Goal: Transaction & Acquisition: Purchase product/service

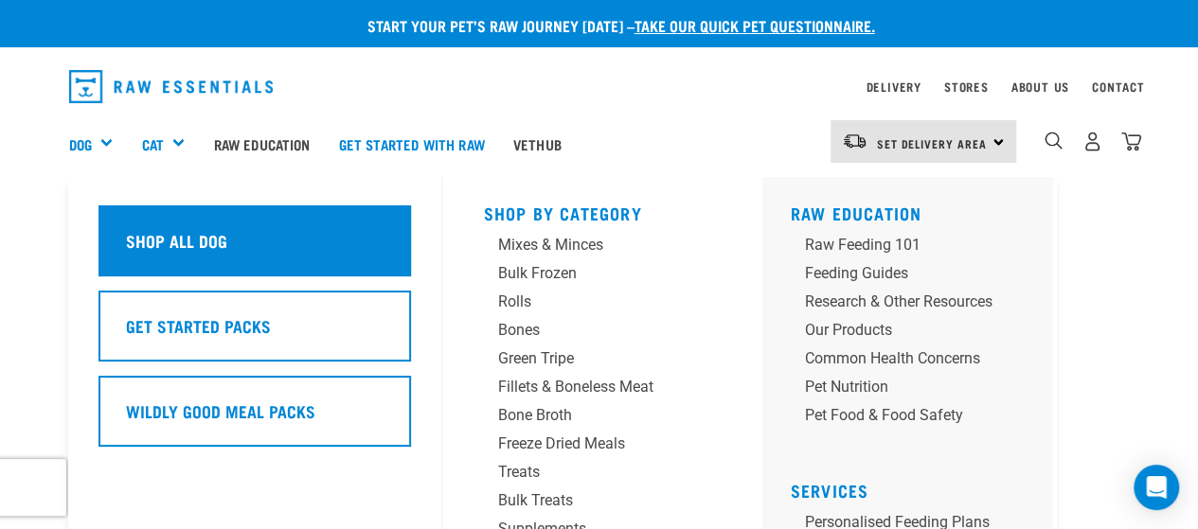
click at [160, 224] on div "Shop All Dog" at bounding box center [254, 241] width 313 height 71
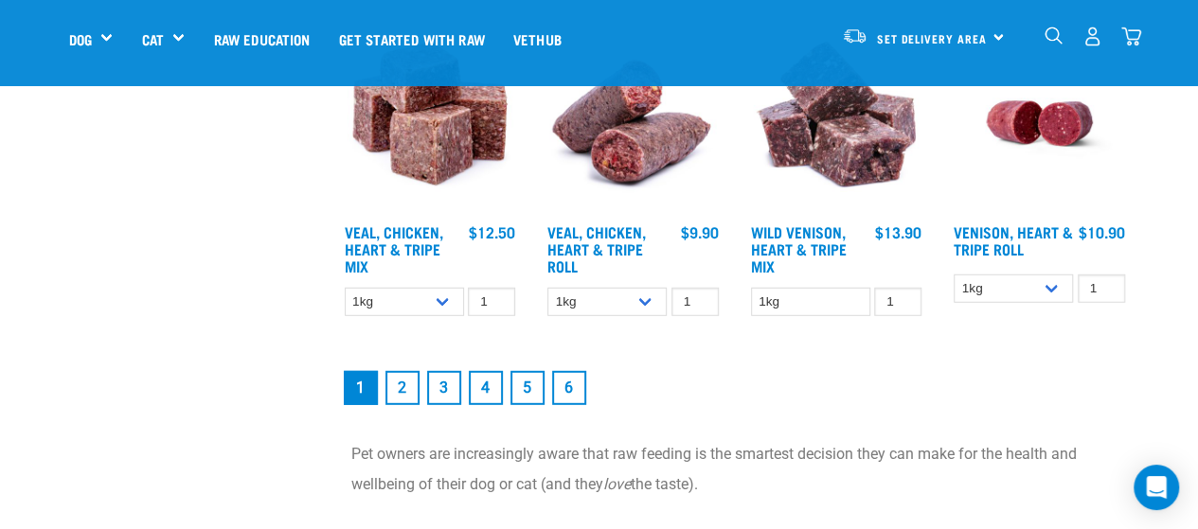
scroll to position [2594, 0]
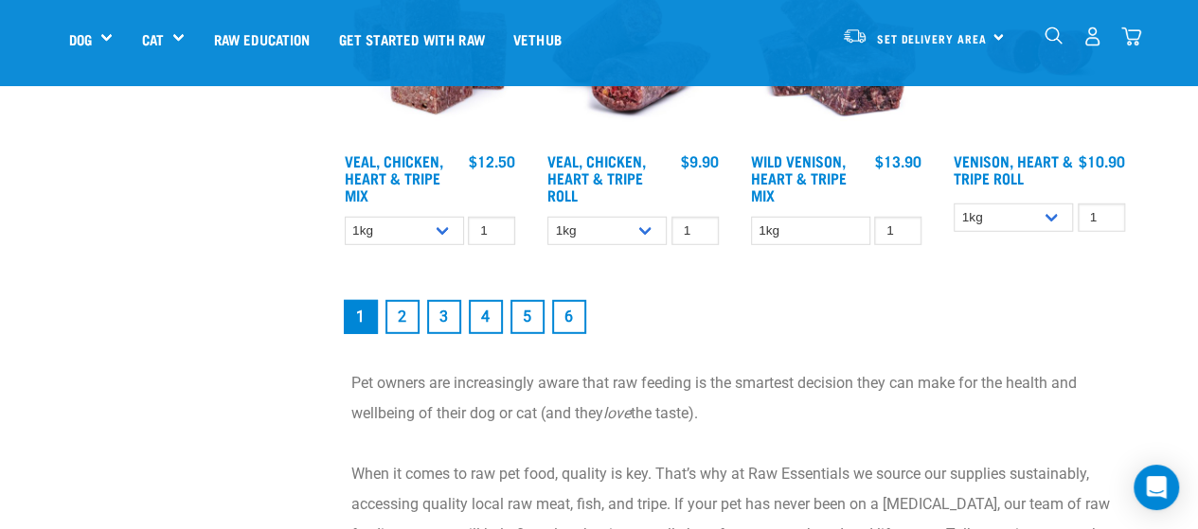
click at [394, 304] on link "2" at bounding box center [402, 317] width 34 height 34
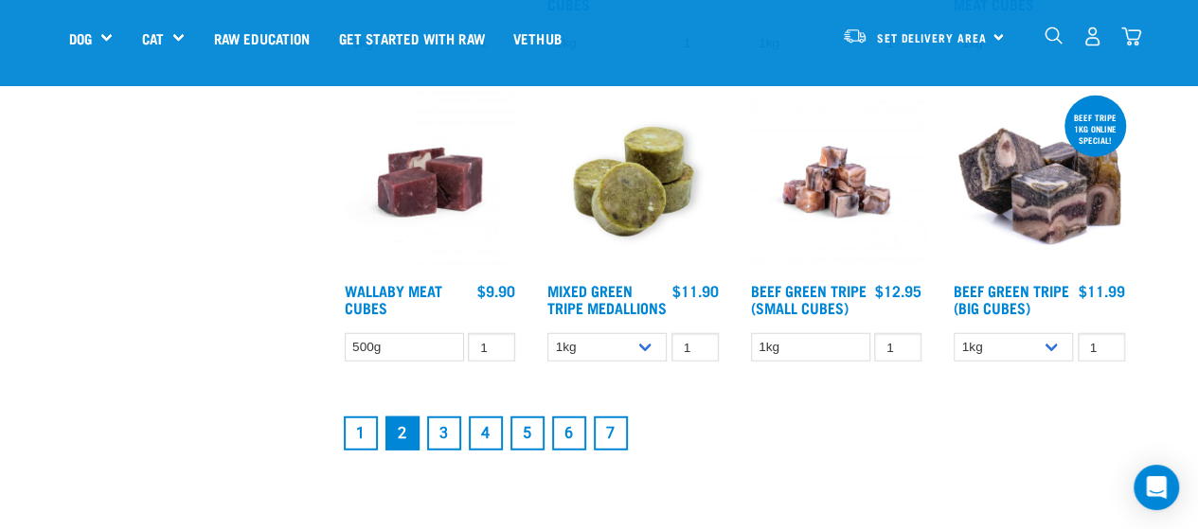
scroll to position [2354, 0]
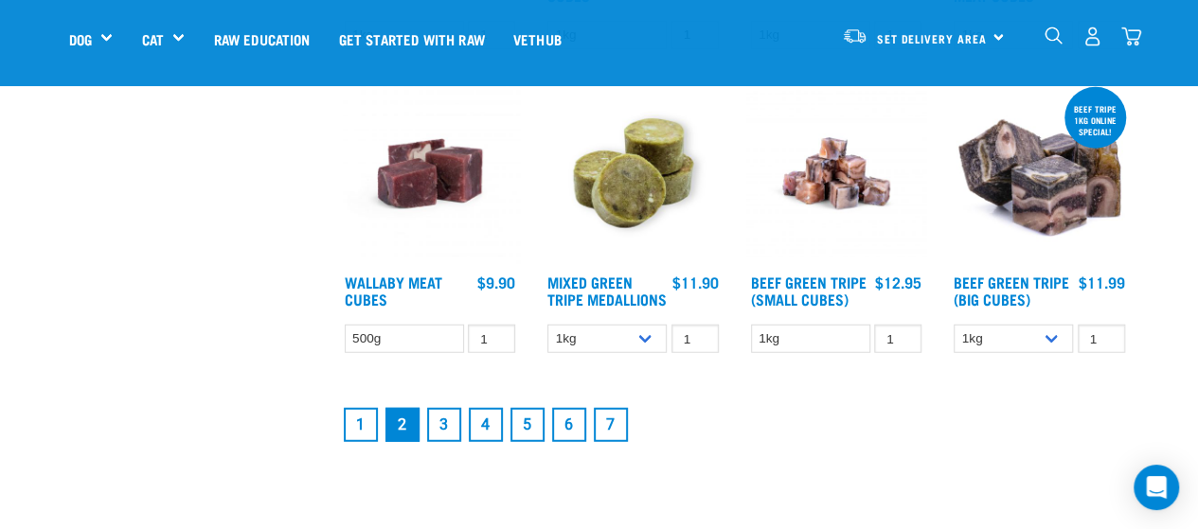
click at [443, 442] on link "3" at bounding box center [444, 425] width 34 height 34
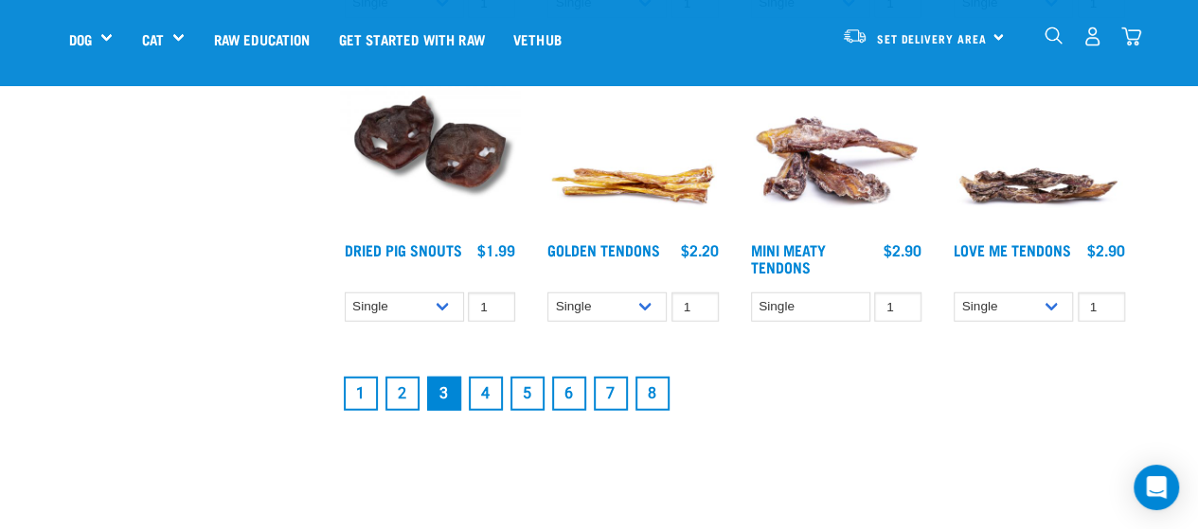
scroll to position [2401, 0]
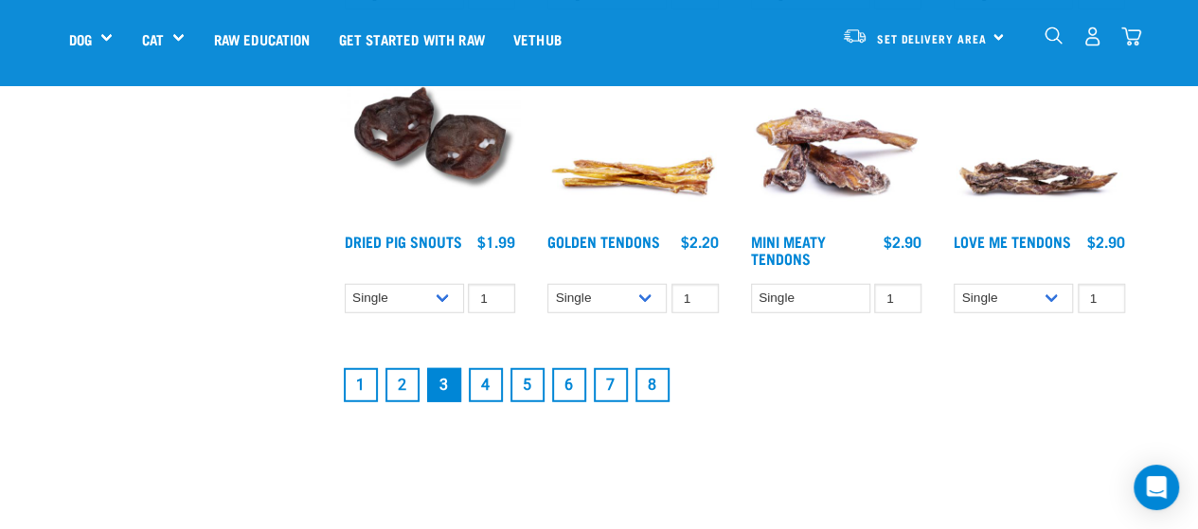
click at [483, 388] on link "4" at bounding box center [486, 385] width 34 height 34
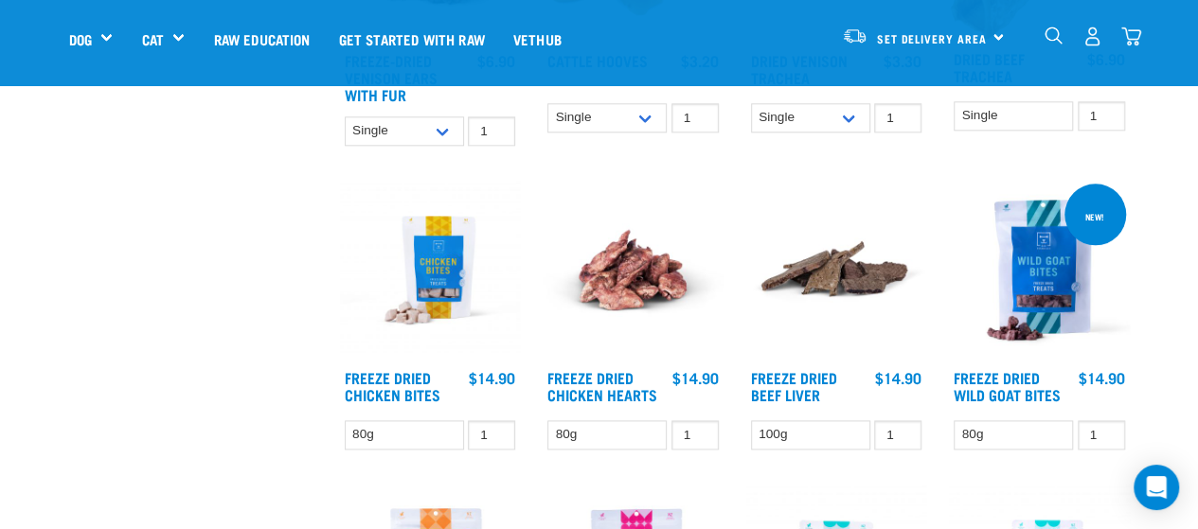
scroll to position [1043, 0]
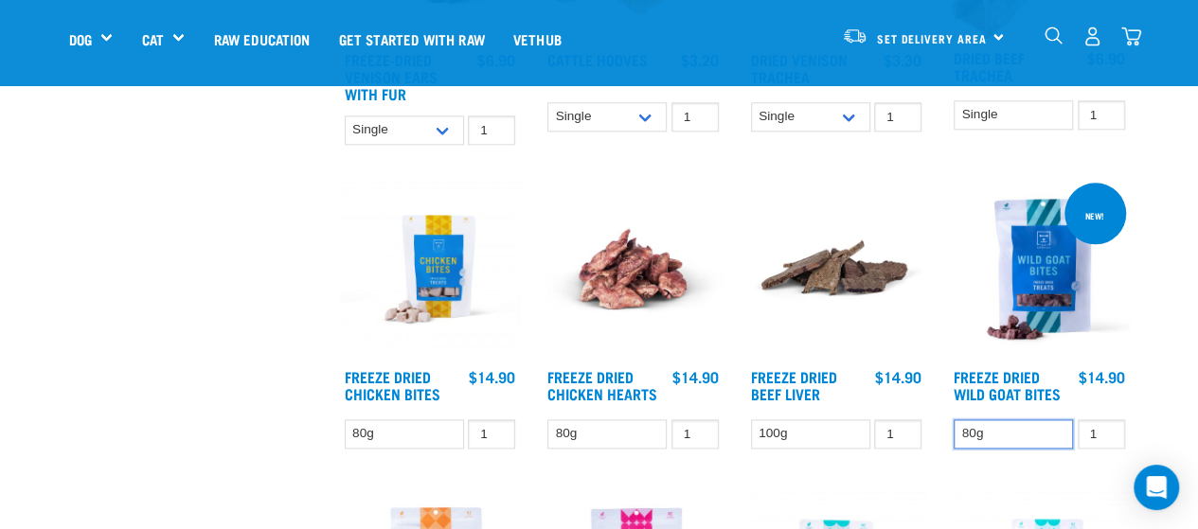
click at [1012, 427] on select "80g" at bounding box center [1013, 434] width 119 height 29
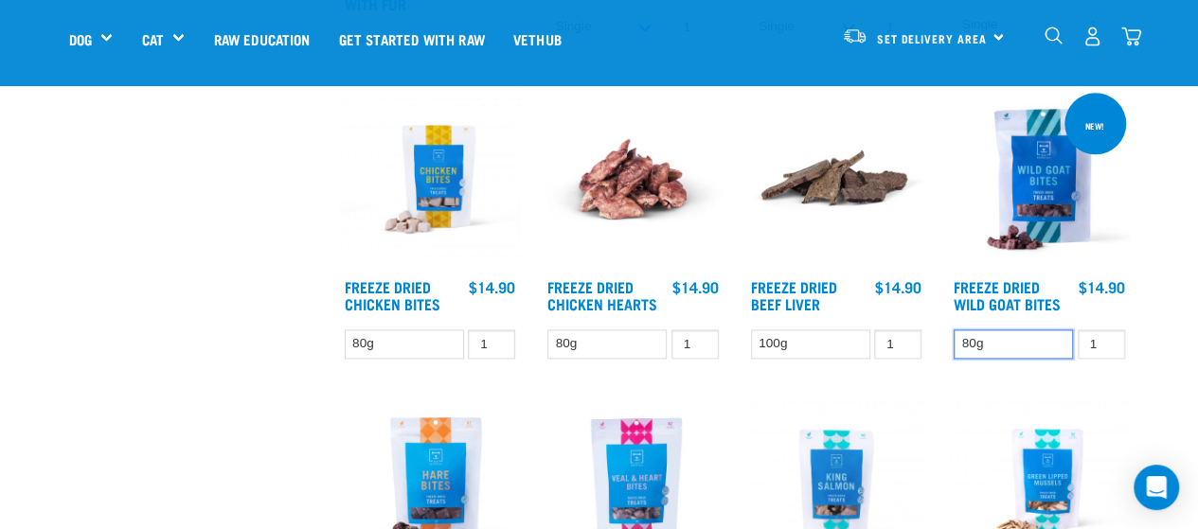
scroll to position [1140, 0]
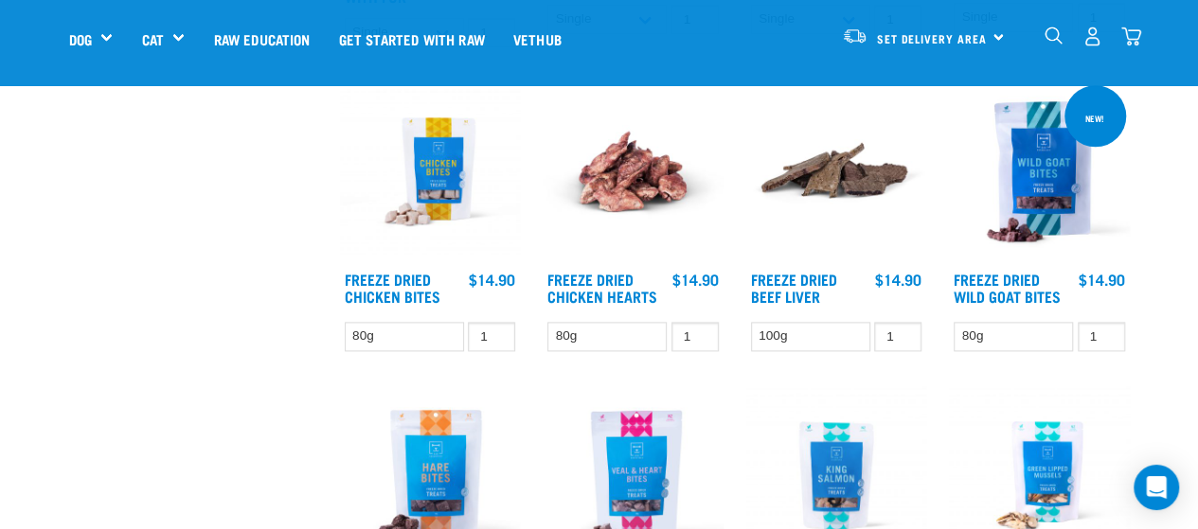
click at [1038, 210] on img at bounding box center [1039, 171] width 181 height 181
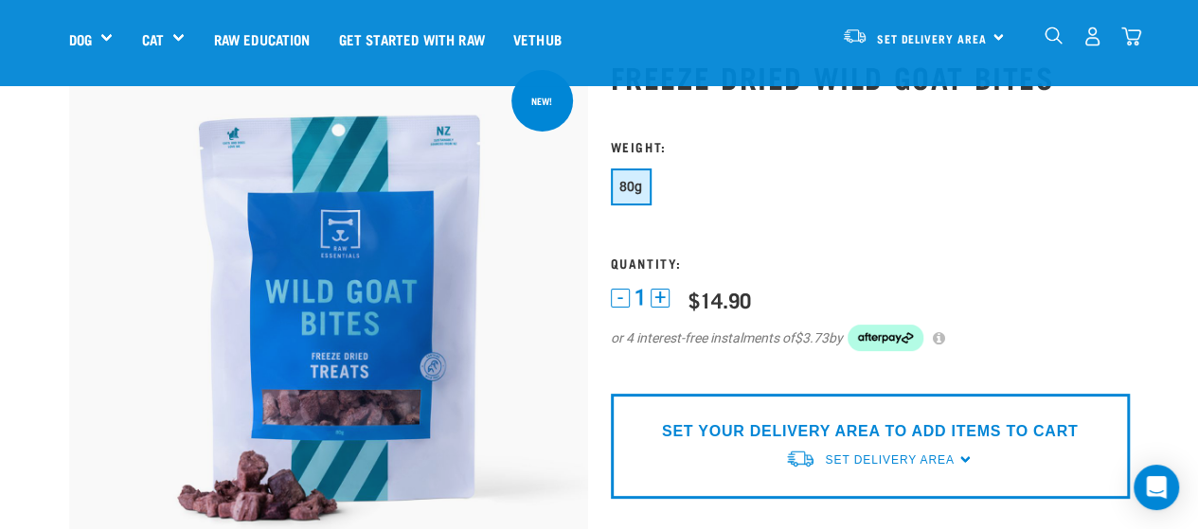
scroll to position [81, 0]
click at [653, 302] on button "+" at bounding box center [660, 297] width 19 height 19
click at [627, 298] on button "-" at bounding box center [620, 297] width 19 height 19
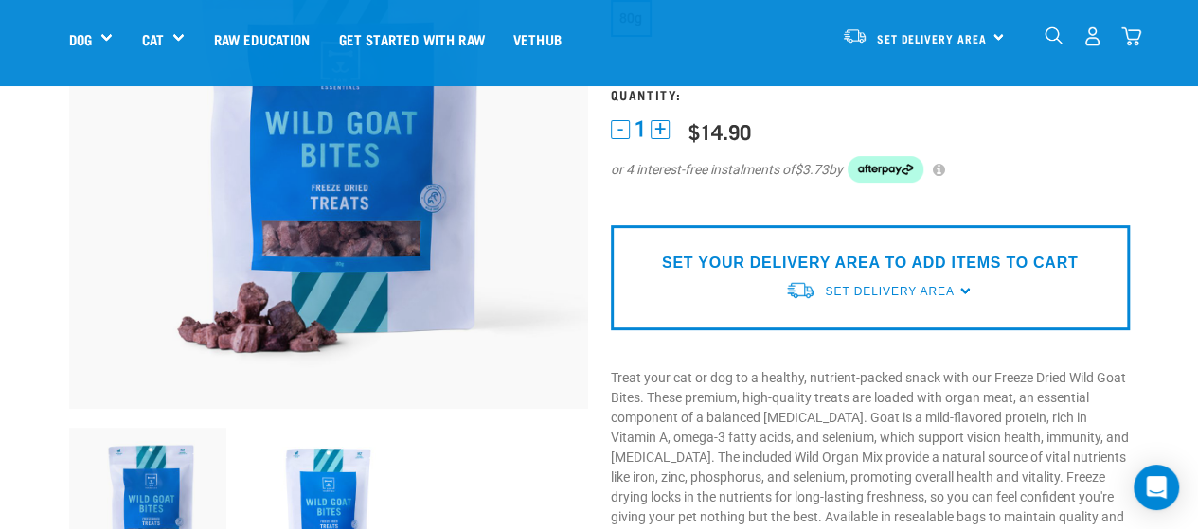
scroll to position [249, 0]
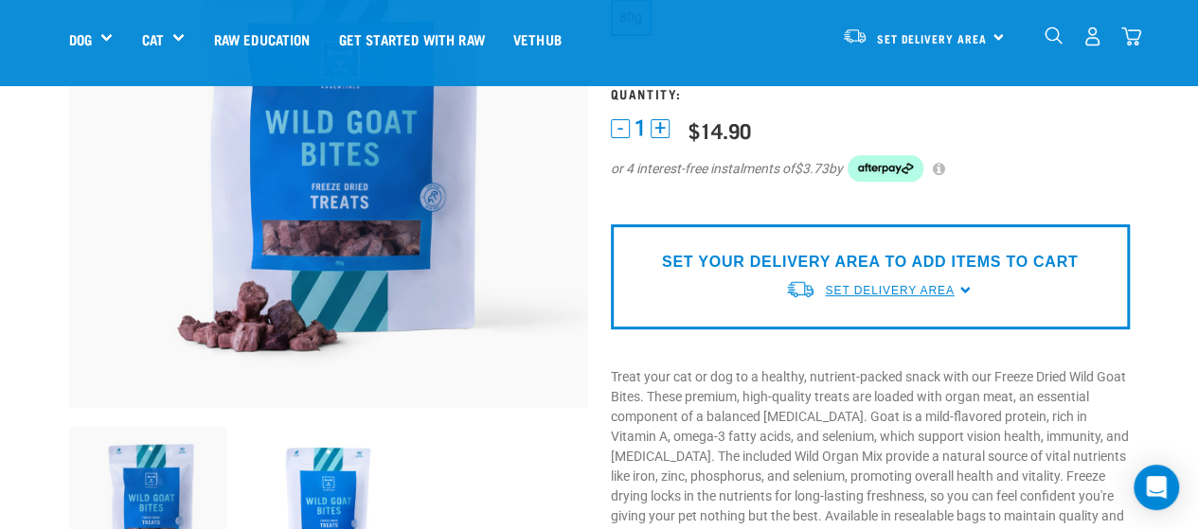
click at [947, 291] on span "Set Delivery Area" at bounding box center [889, 290] width 129 height 13
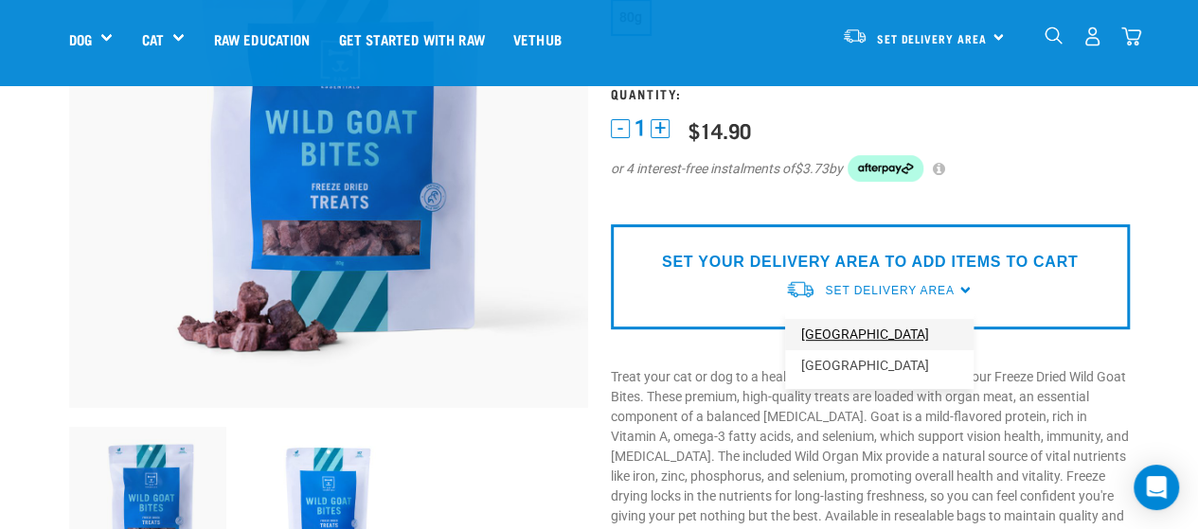
click at [892, 329] on link "[GEOGRAPHIC_DATA]" at bounding box center [879, 334] width 188 height 31
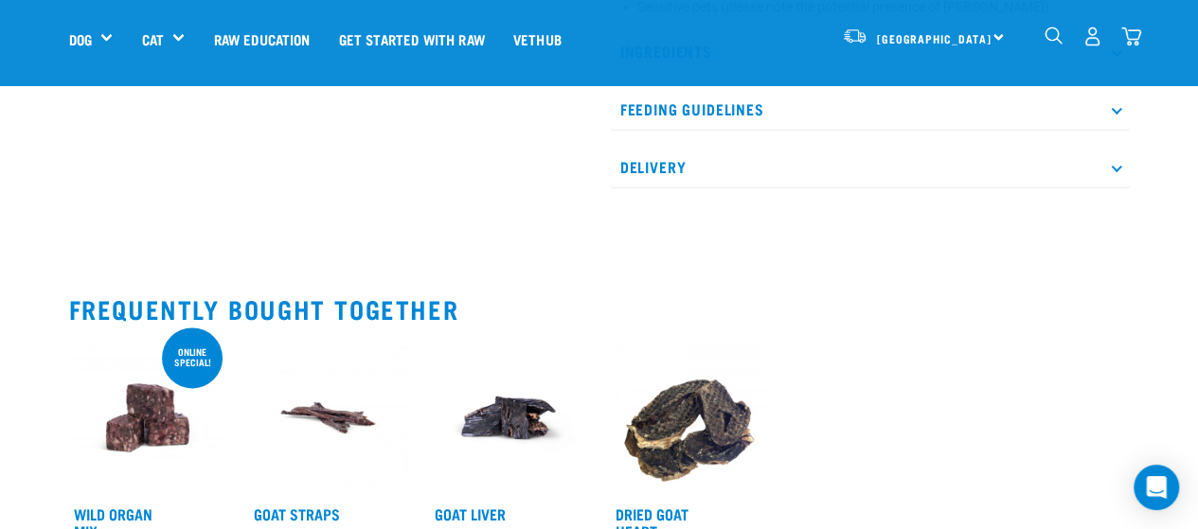
scroll to position [1098, 0]
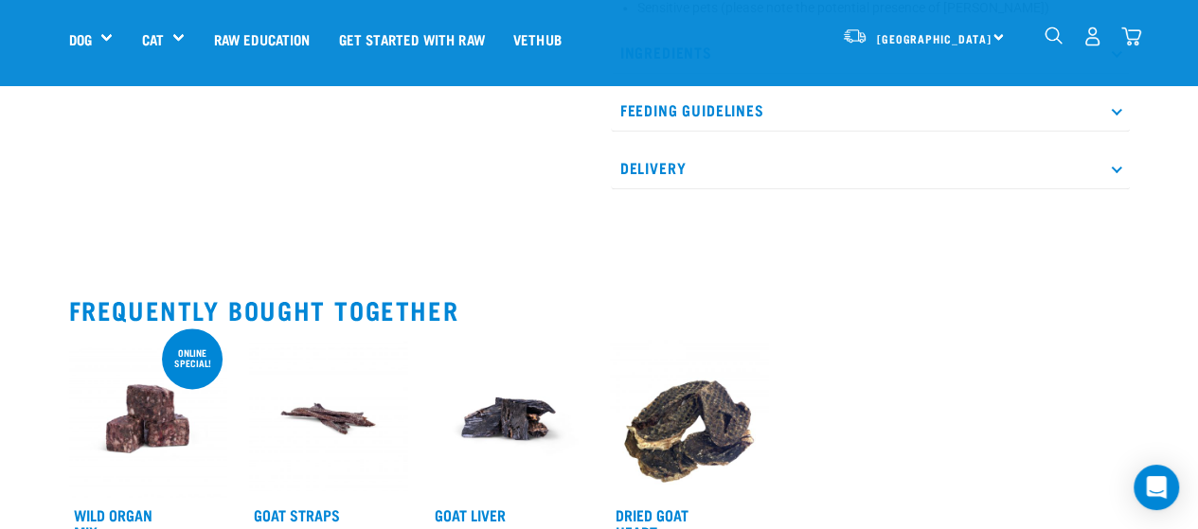
click at [886, 155] on p "Delivery" at bounding box center [870, 168] width 519 height 43
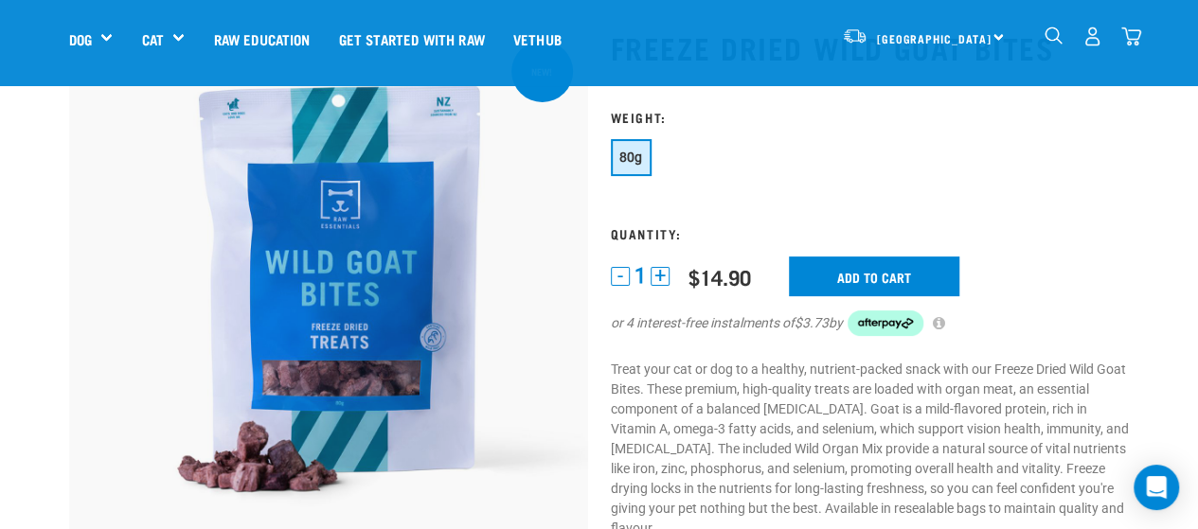
scroll to position [107, 0]
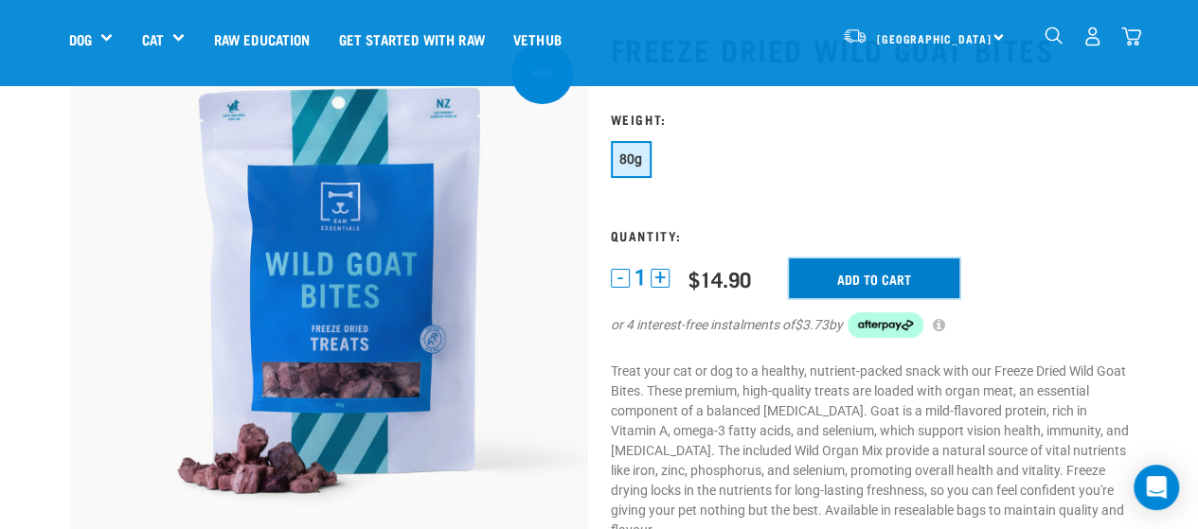
click at [879, 271] on input "Add to cart" at bounding box center [874, 279] width 170 height 40
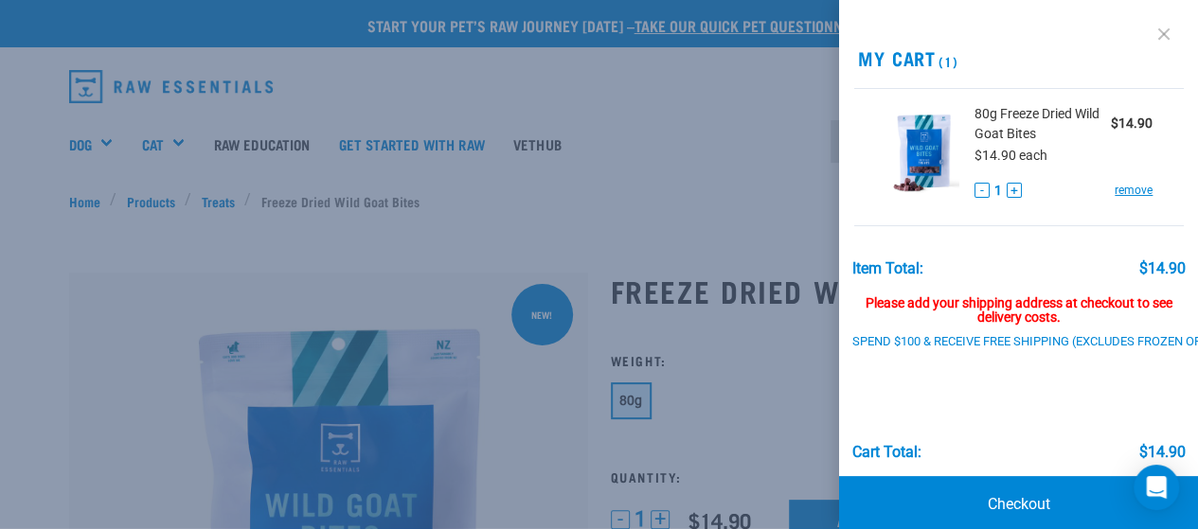
click at [1150, 29] on link at bounding box center [1164, 34] width 30 height 30
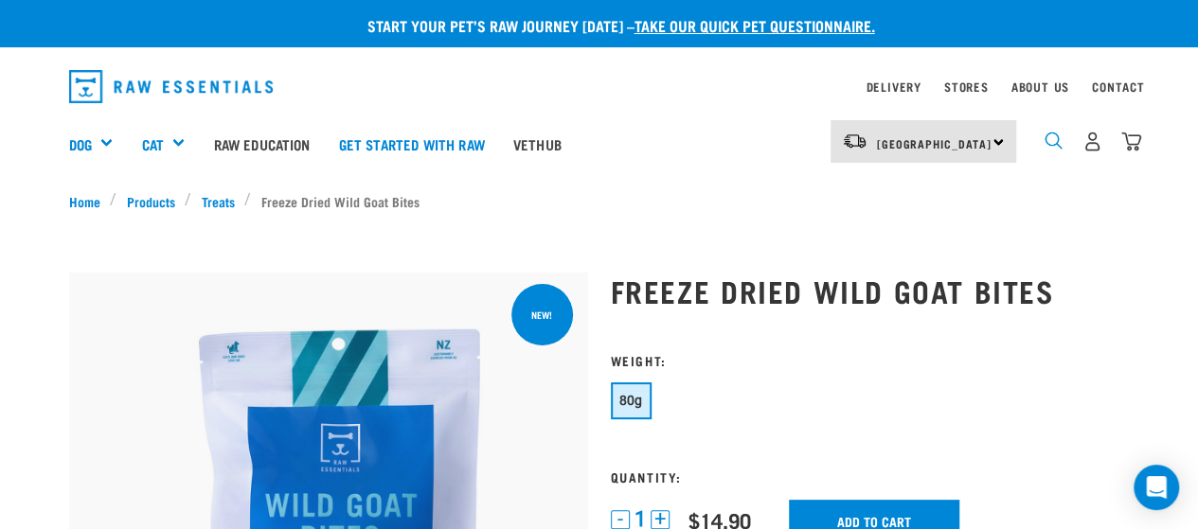
click at [1047, 141] on img "dropdown navigation" at bounding box center [1054, 141] width 18 height 18
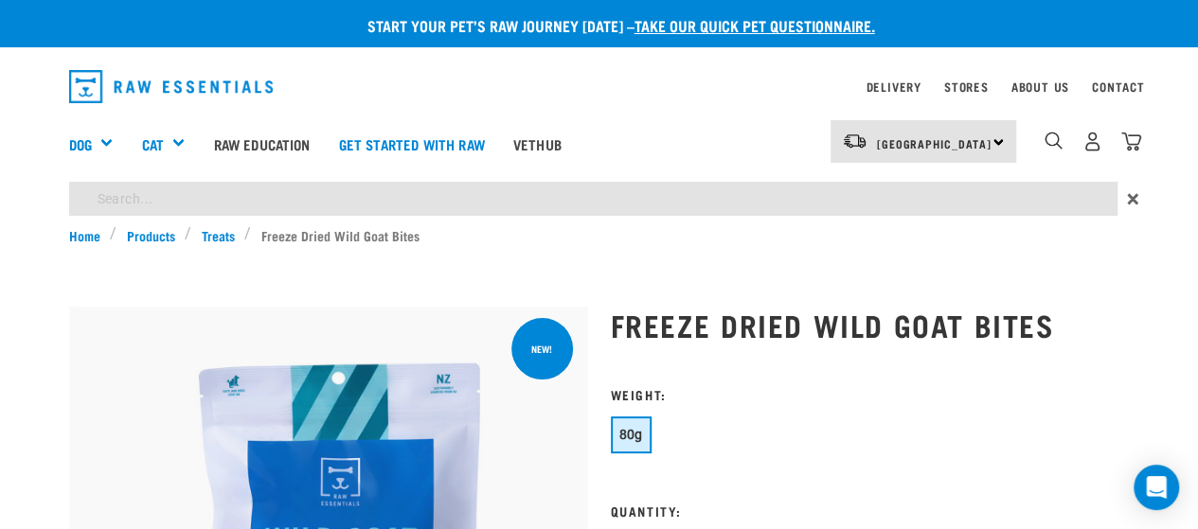
click at [617, 213] on input "search" at bounding box center [593, 199] width 1048 height 34
type input "mussels"
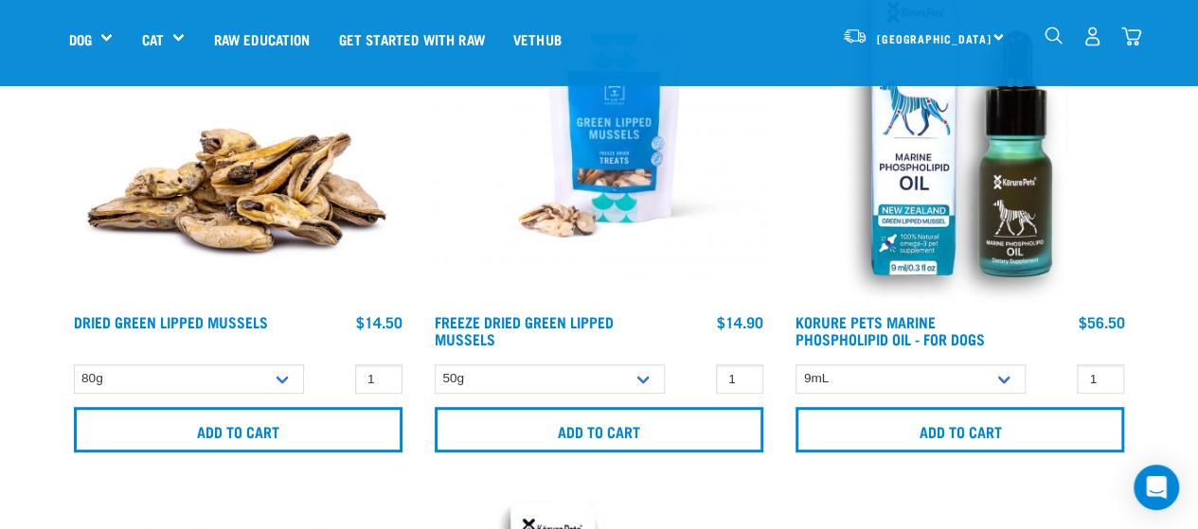
scroll to position [324, 0]
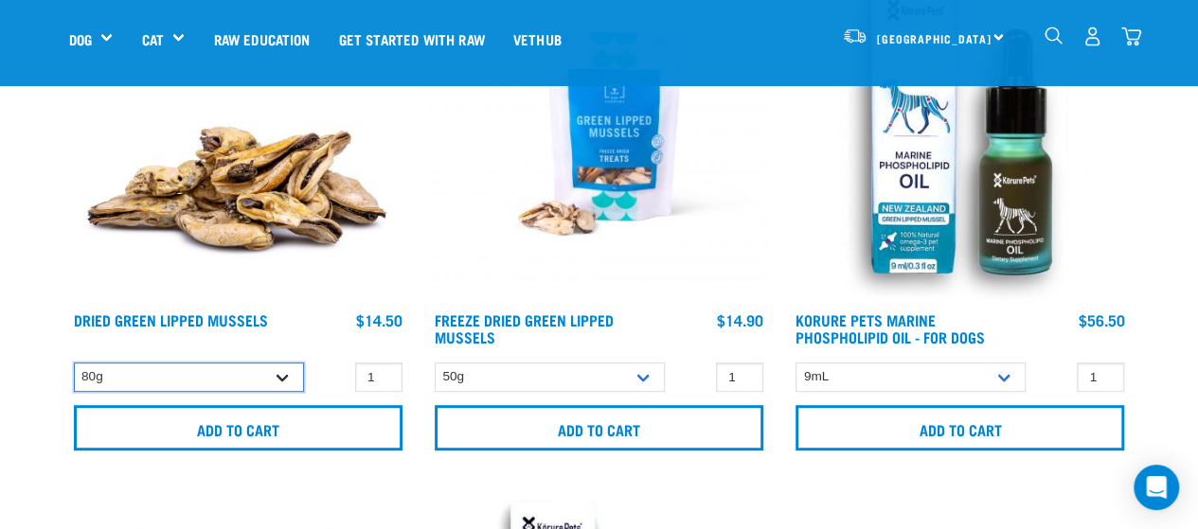
click at [229, 372] on select "80g" at bounding box center [189, 377] width 230 height 29
click at [74, 363] on select "80g" at bounding box center [189, 377] width 230 height 29
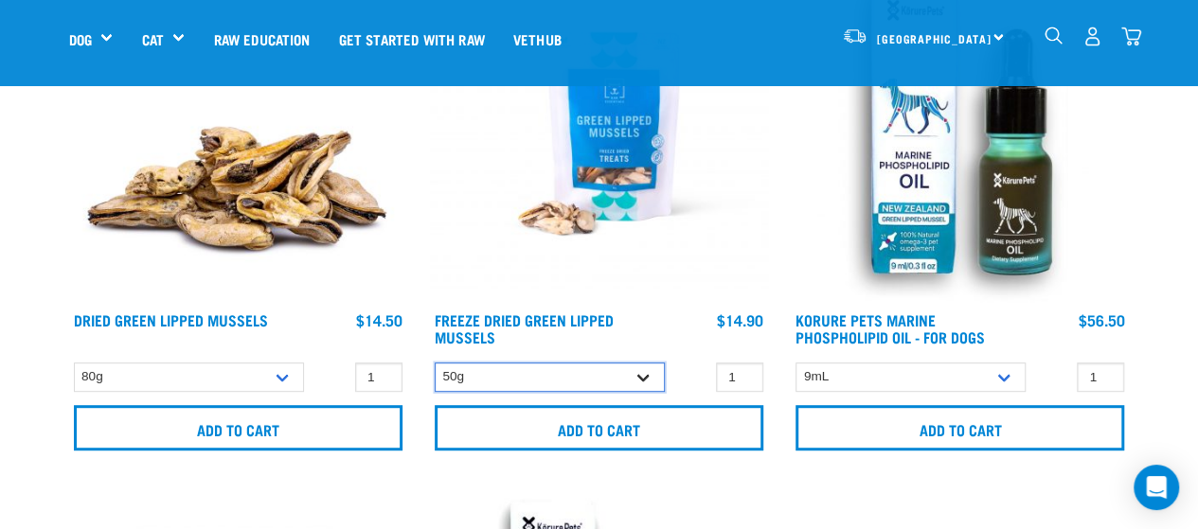
click at [612, 382] on select "50g" at bounding box center [550, 377] width 230 height 29
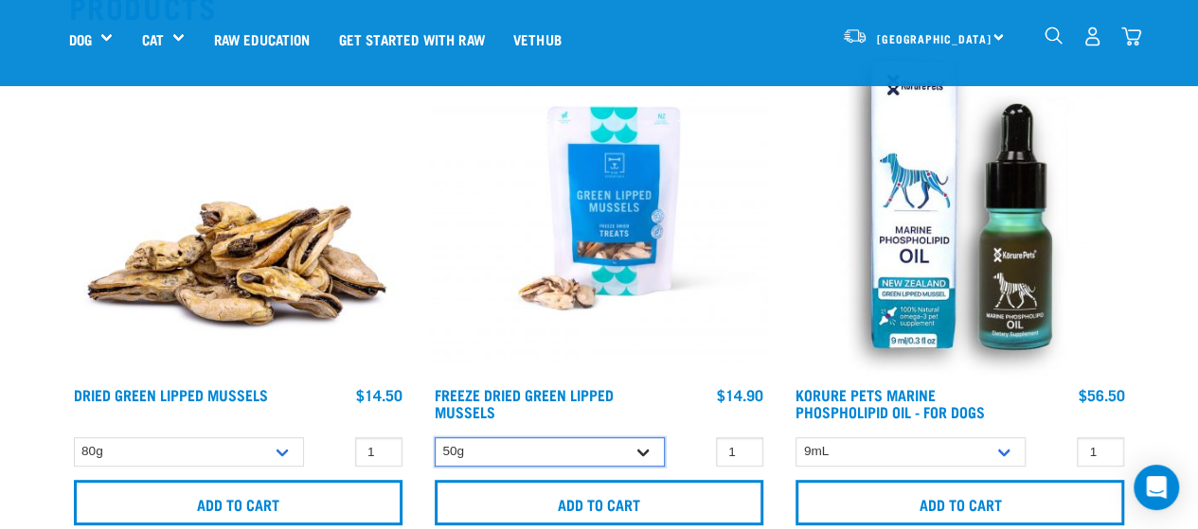
scroll to position [250, 0]
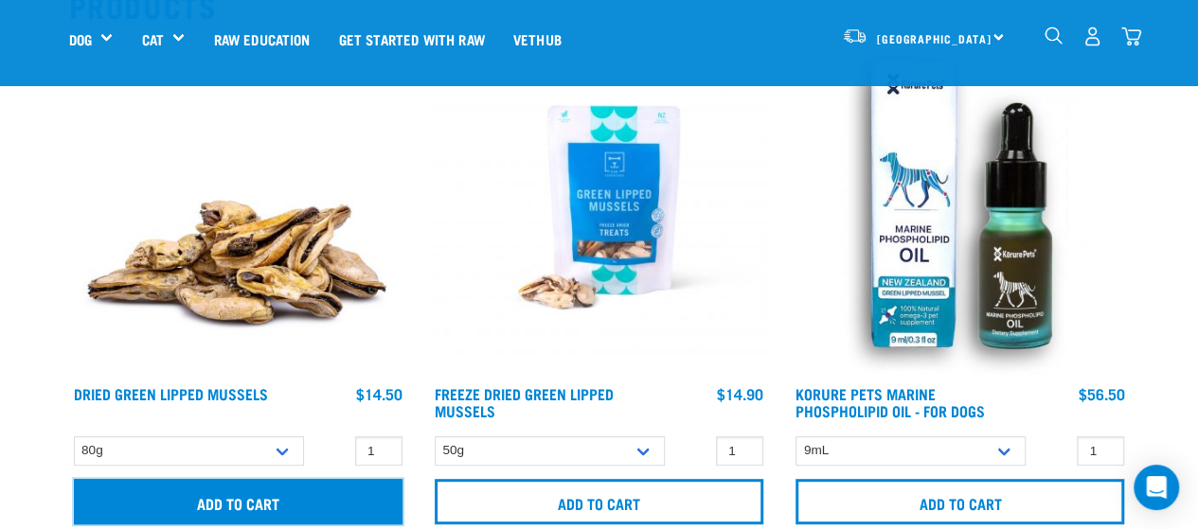
click at [212, 497] on input "Add to cart" at bounding box center [238, 501] width 329 height 45
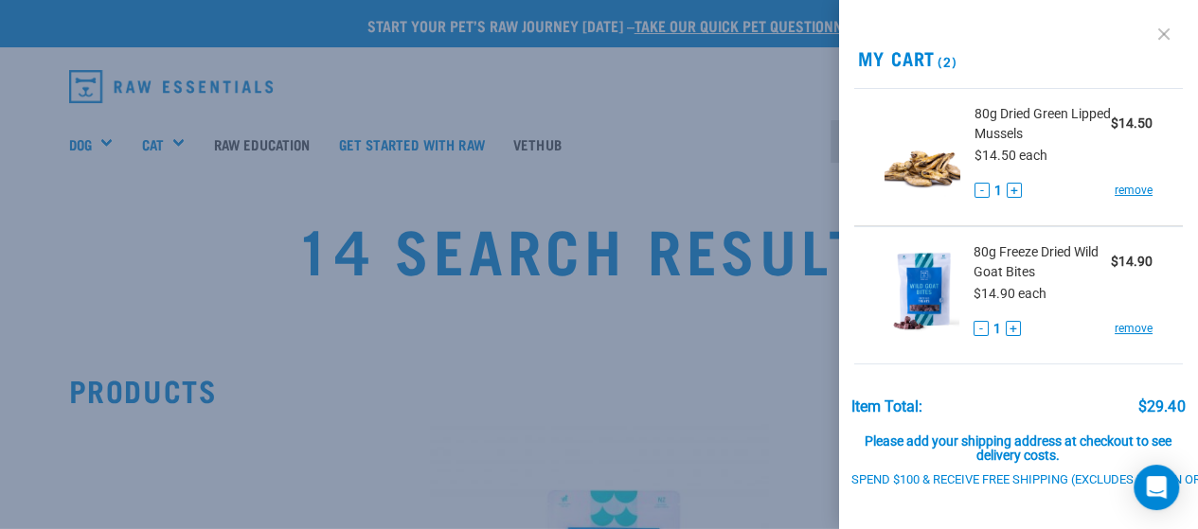
click at [1162, 40] on link at bounding box center [1164, 34] width 30 height 30
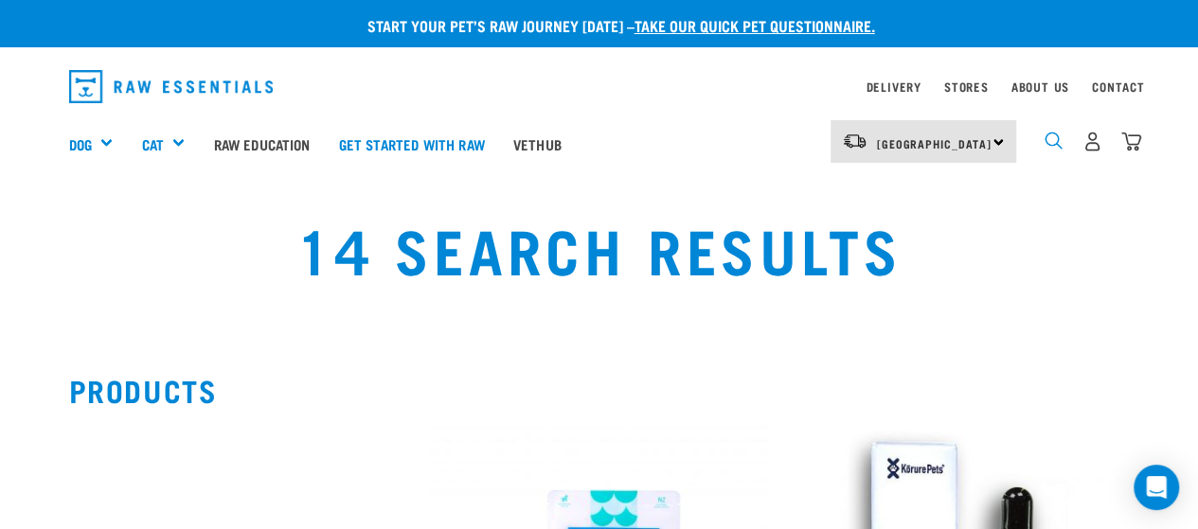
click at [1054, 135] on img "dropdown navigation" at bounding box center [1054, 141] width 18 height 18
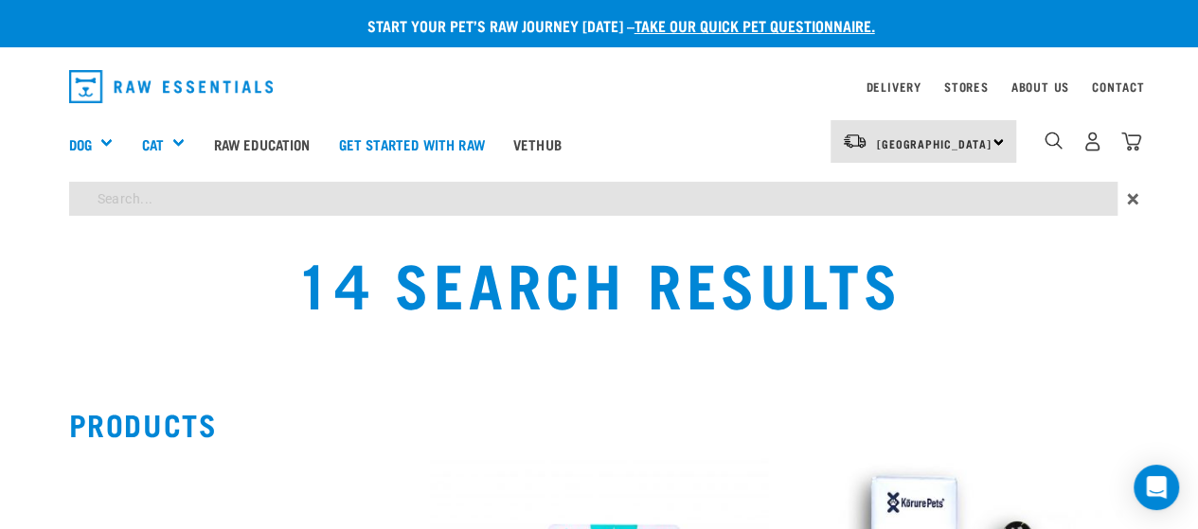
click at [400, 211] on input "search" at bounding box center [593, 199] width 1048 height 34
type input "ling"
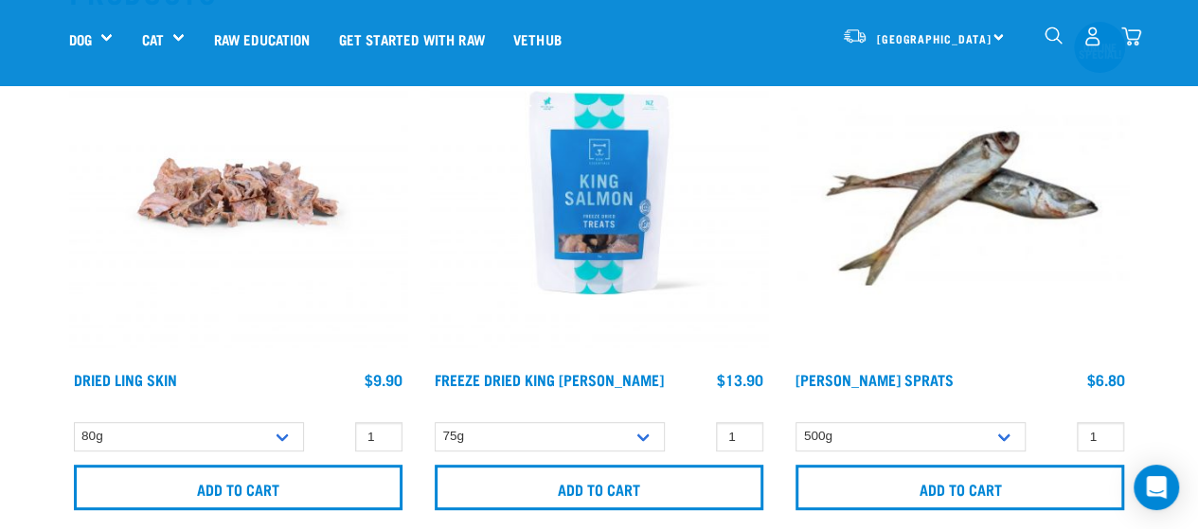
scroll to position [265, 0]
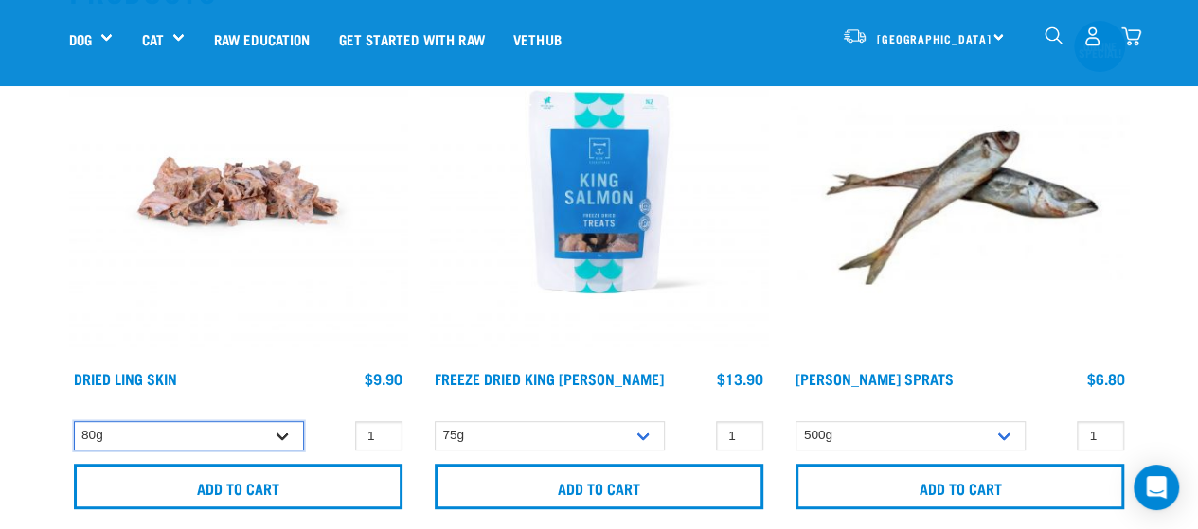
click at [252, 434] on select "80g" at bounding box center [189, 435] width 230 height 29
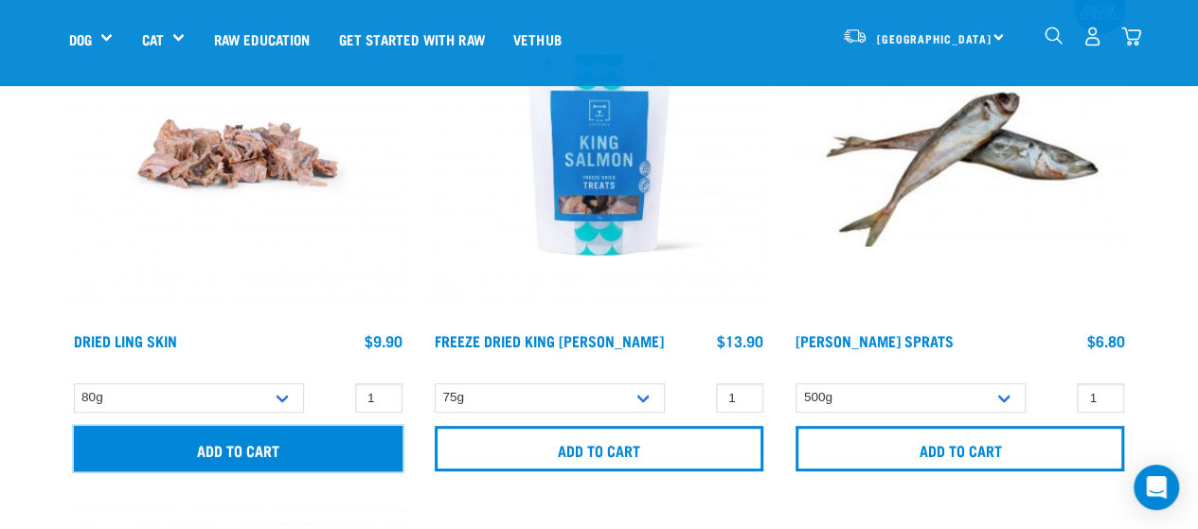
click at [267, 453] on input "Add to cart" at bounding box center [238, 448] width 329 height 45
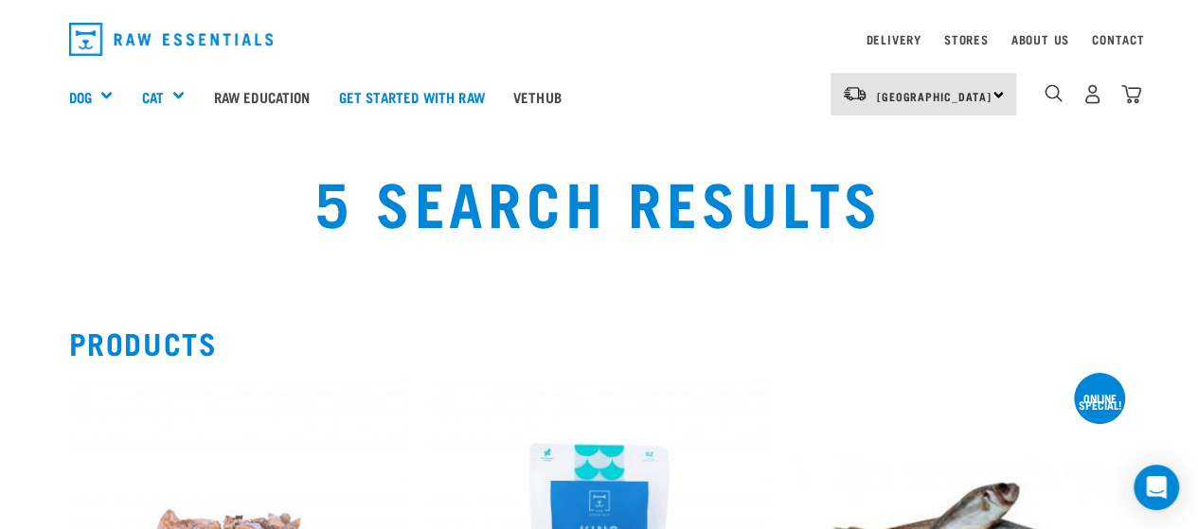
scroll to position [0, 0]
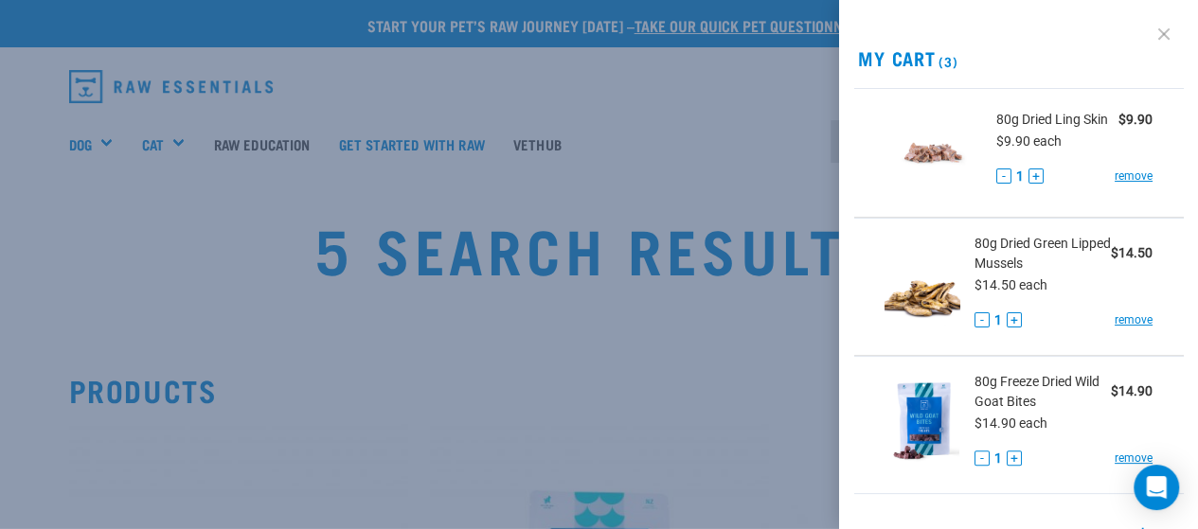
click at [1153, 33] on link at bounding box center [1164, 34] width 30 height 30
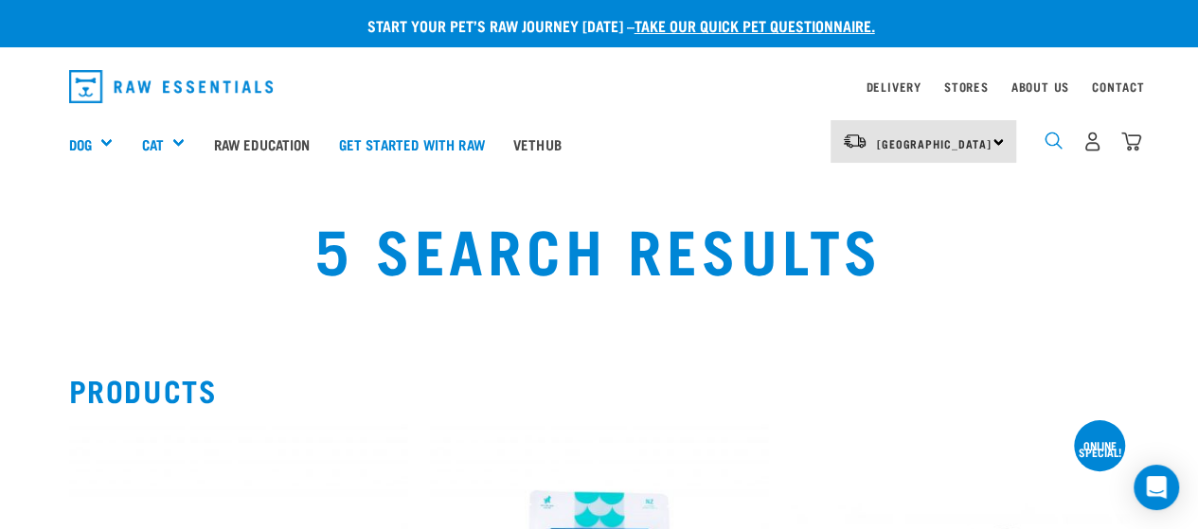
click at [1049, 144] on img "dropdown navigation" at bounding box center [1054, 141] width 18 height 18
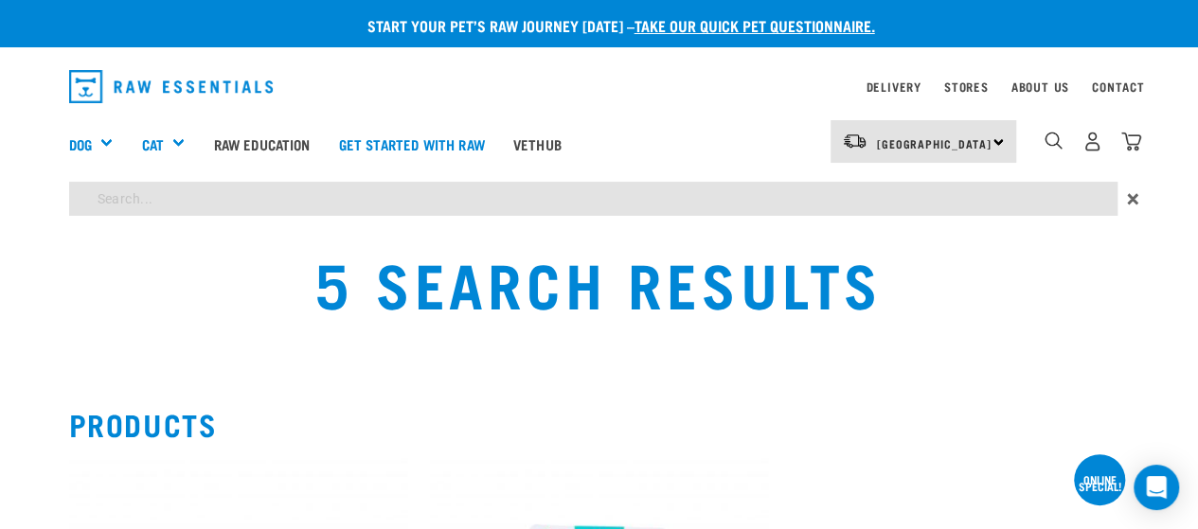
click at [526, 213] on input "search" at bounding box center [593, 199] width 1048 height 34
type input "wallaby"
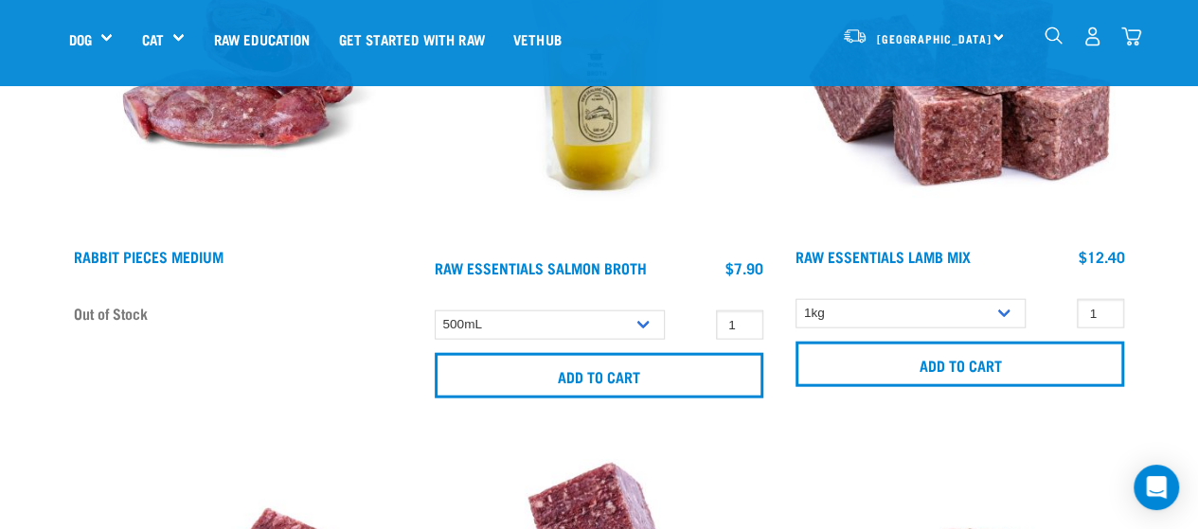
scroll to position [8863, 0]
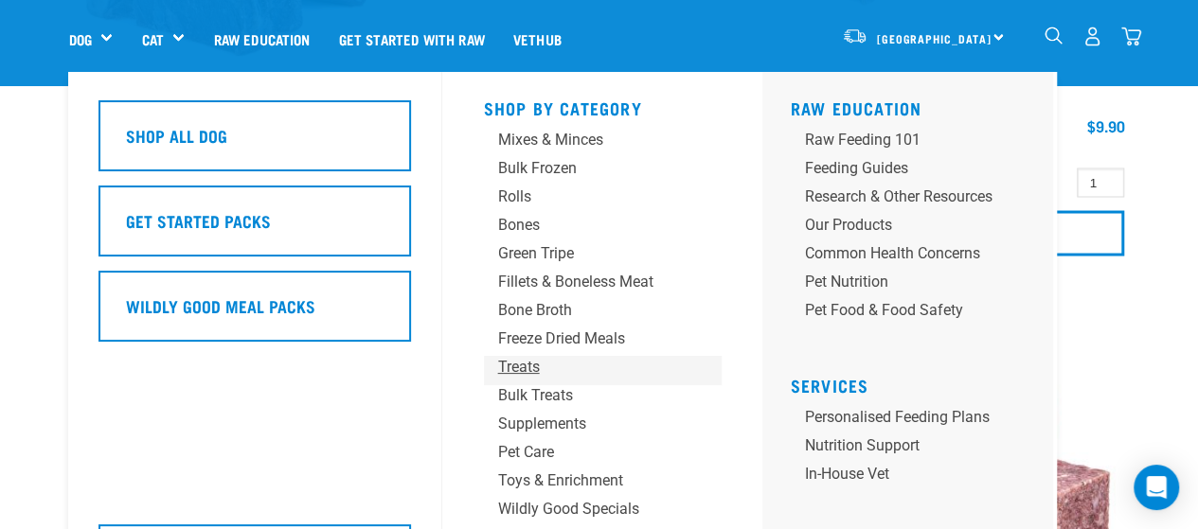
click at [528, 361] on div "Treats" at bounding box center [586, 367] width 177 height 23
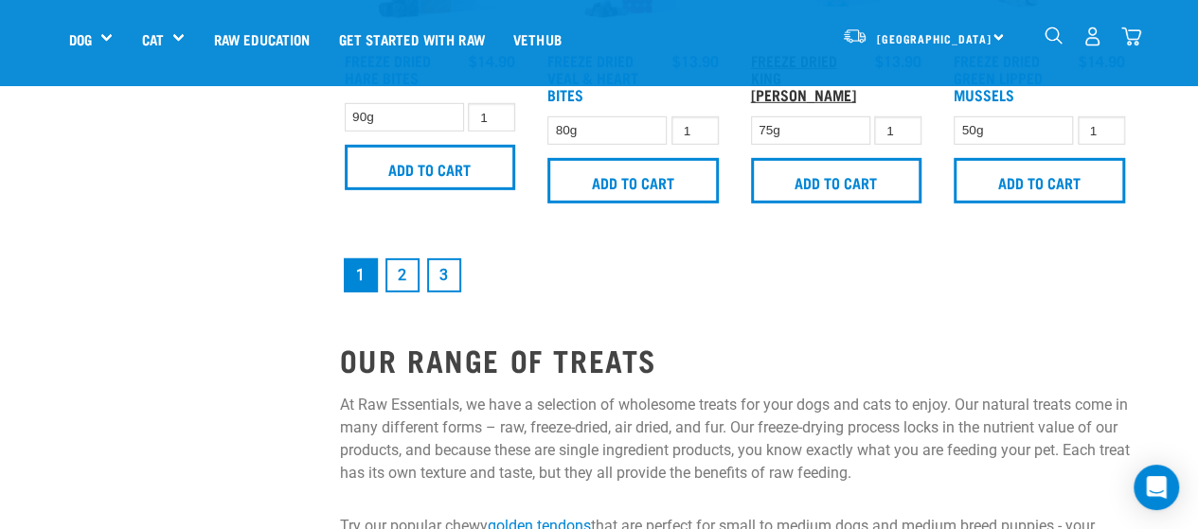
scroll to position [2843, 0]
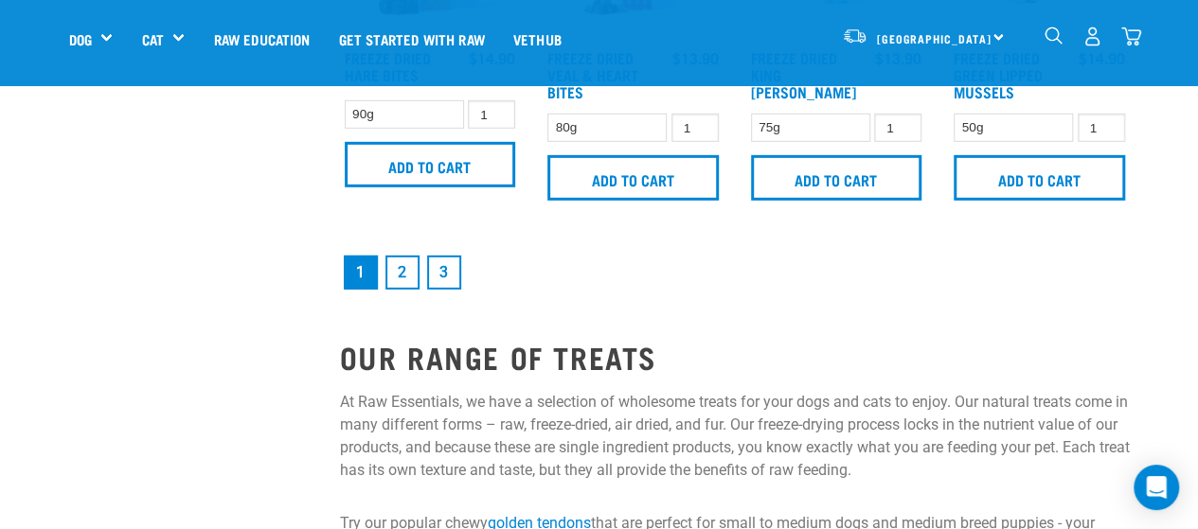
click at [406, 275] on link "2" at bounding box center [402, 273] width 34 height 34
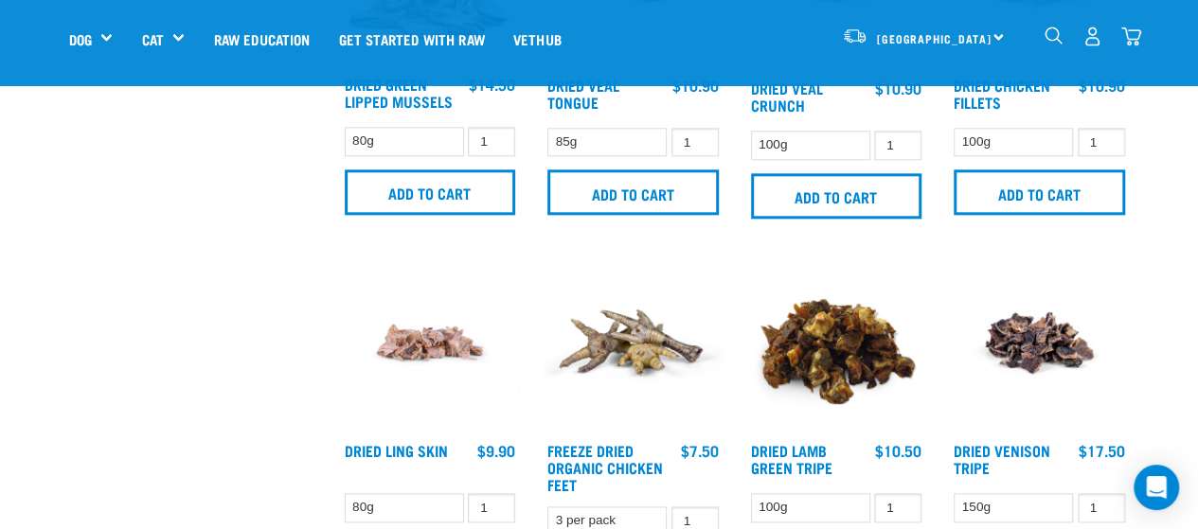
scroll to position [977, 0]
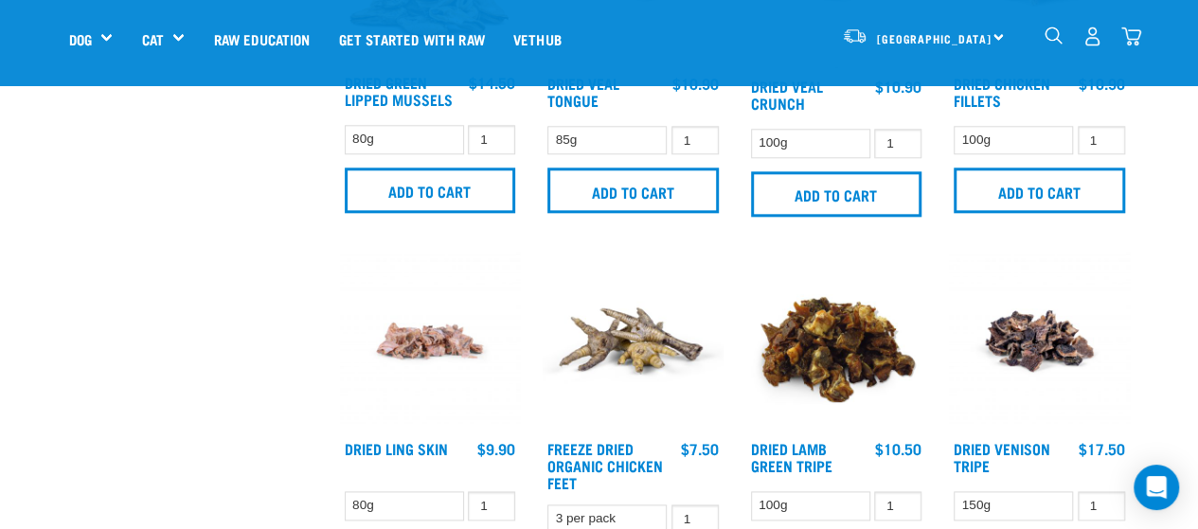
click at [996, 35] on div "North Island North Island South Island" at bounding box center [924, 36] width 186 height 43
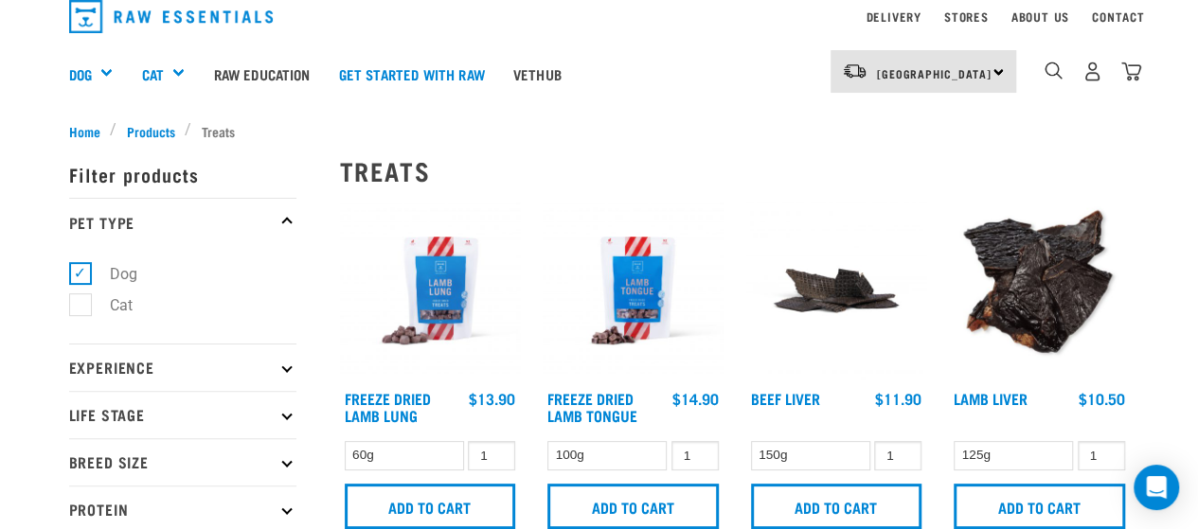
scroll to position [0, 0]
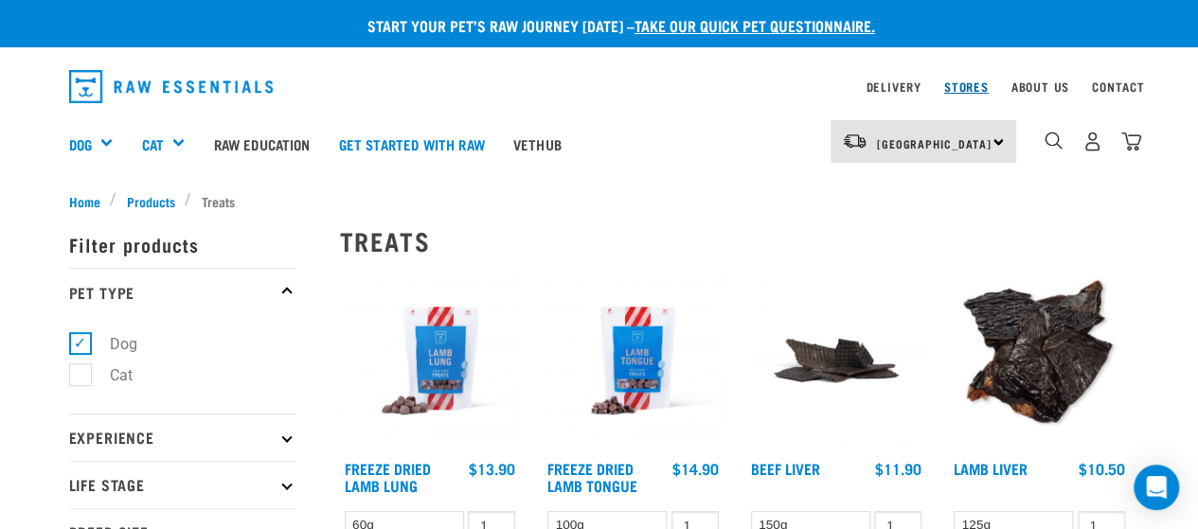
click at [953, 83] on link "Stores" at bounding box center [966, 86] width 45 height 7
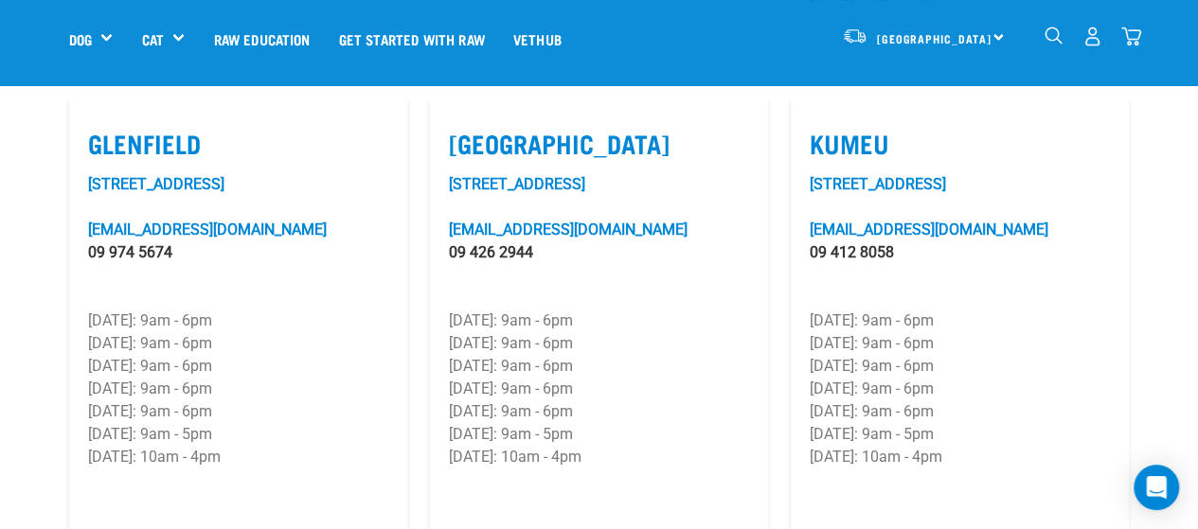
scroll to position [1018, 0]
